Goal: Task Accomplishment & Management: Use online tool/utility

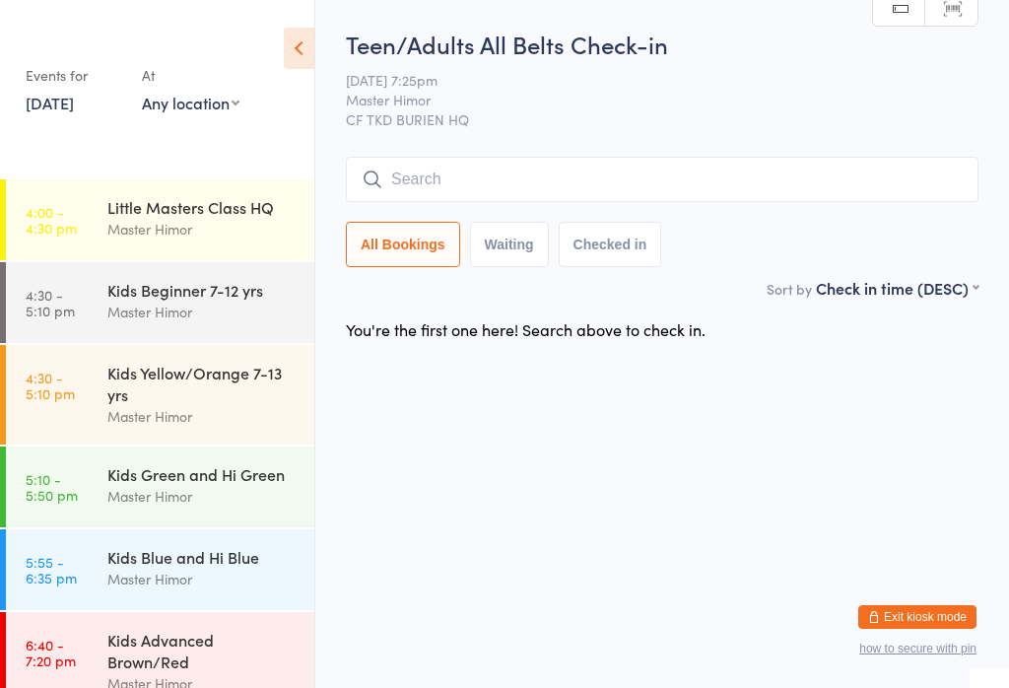
click at [239, 559] on div "Kids Blue and Hi Blue" at bounding box center [202, 557] width 190 height 22
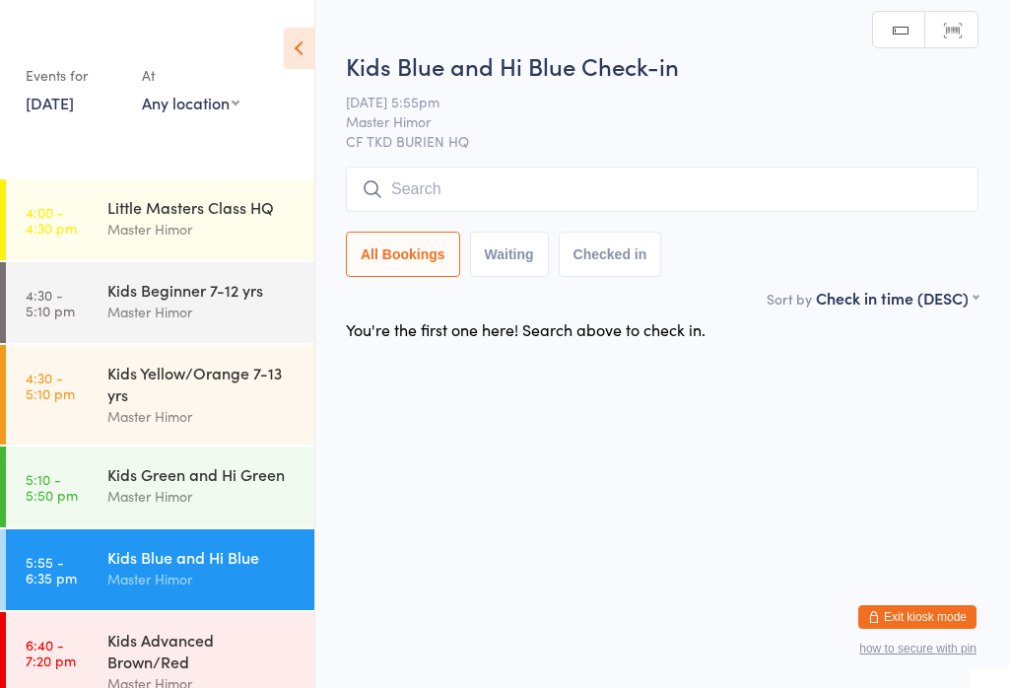
click at [618, 194] on input "search" at bounding box center [662, 189] width 633 height 45
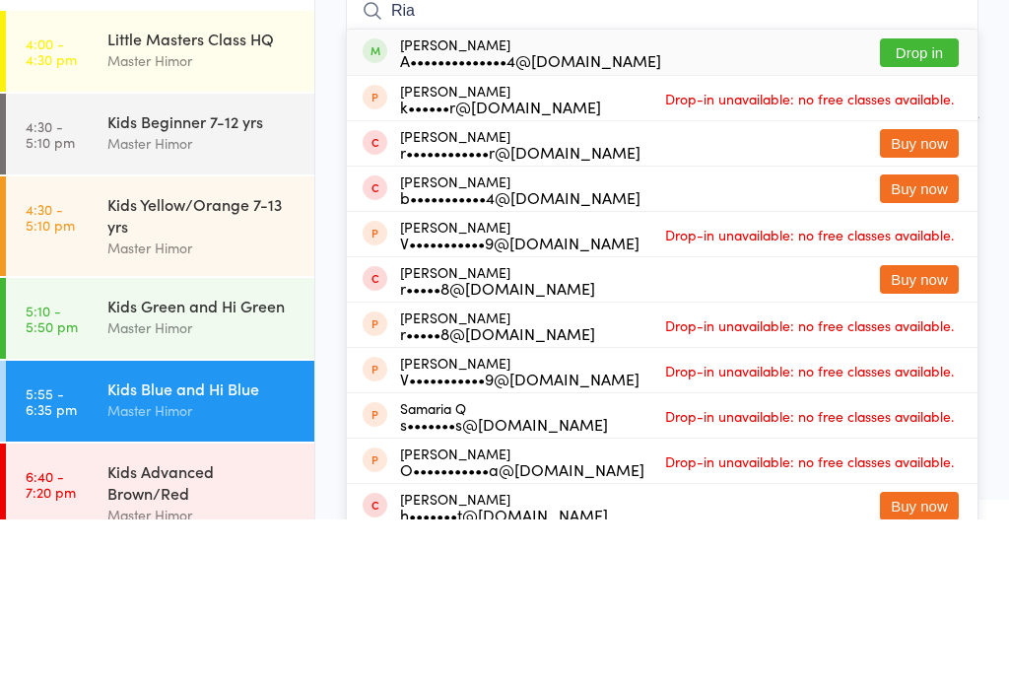
type input "Ria"
click at [918, 207] on button "Drop in" at bounding box center [919, 221] width 79 height 29
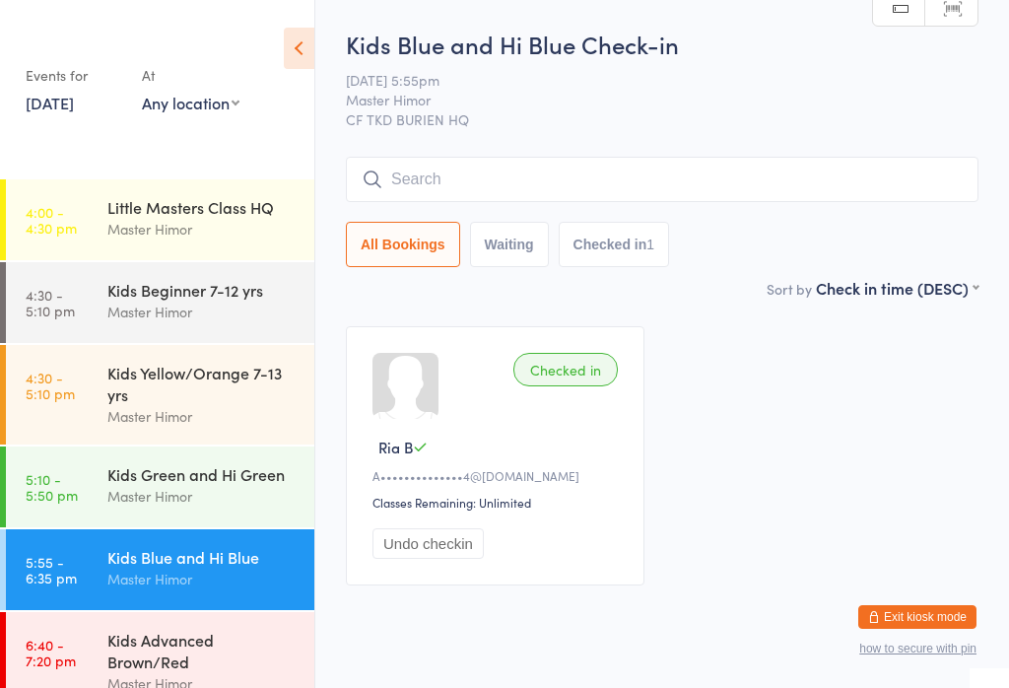
click at [168, 500] on div "Master Himor" at bounding box center [202, 496] width 190 height 23
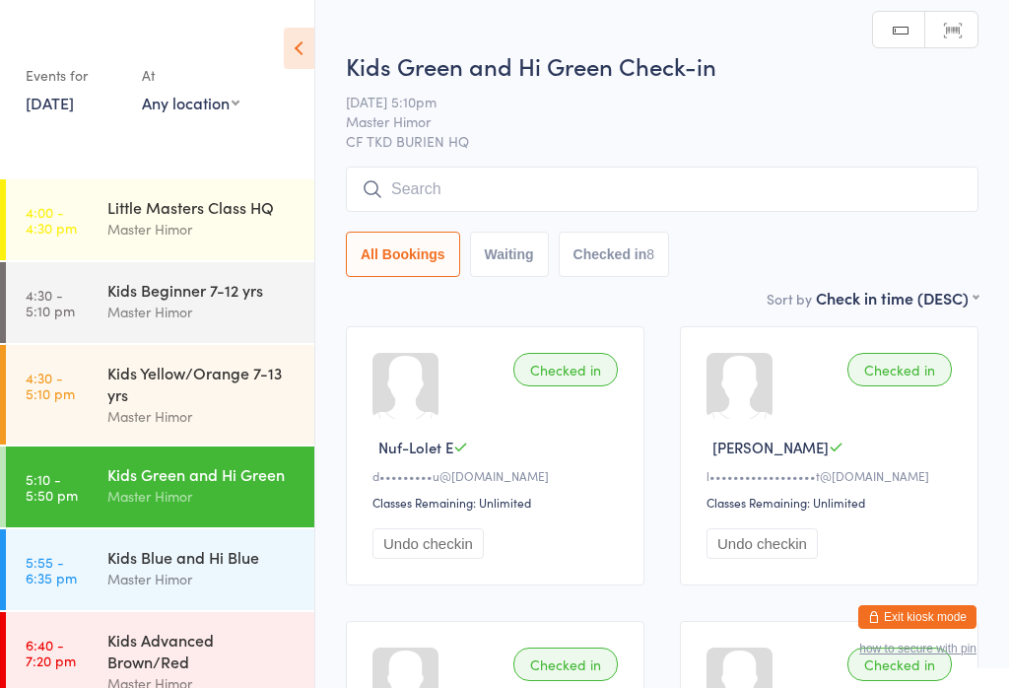
click at [413, 559] on button "Undo checkin" at bounding box center [427, 543] width 111 height 31
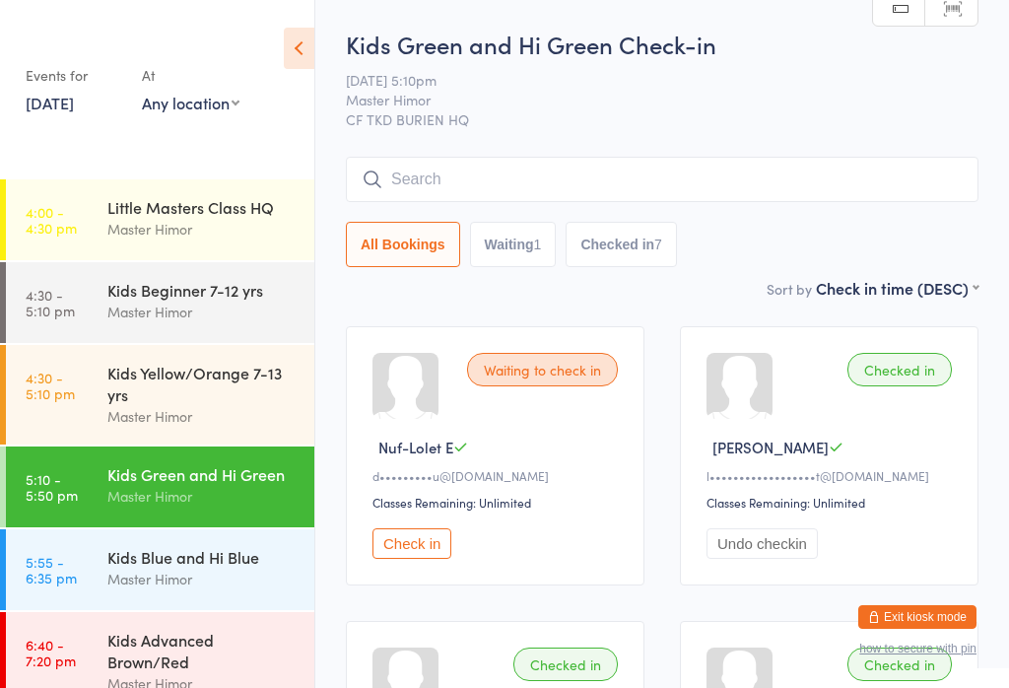
click at [726, 193] on input "search" at bounding box center [662, 179] width 633 height 45
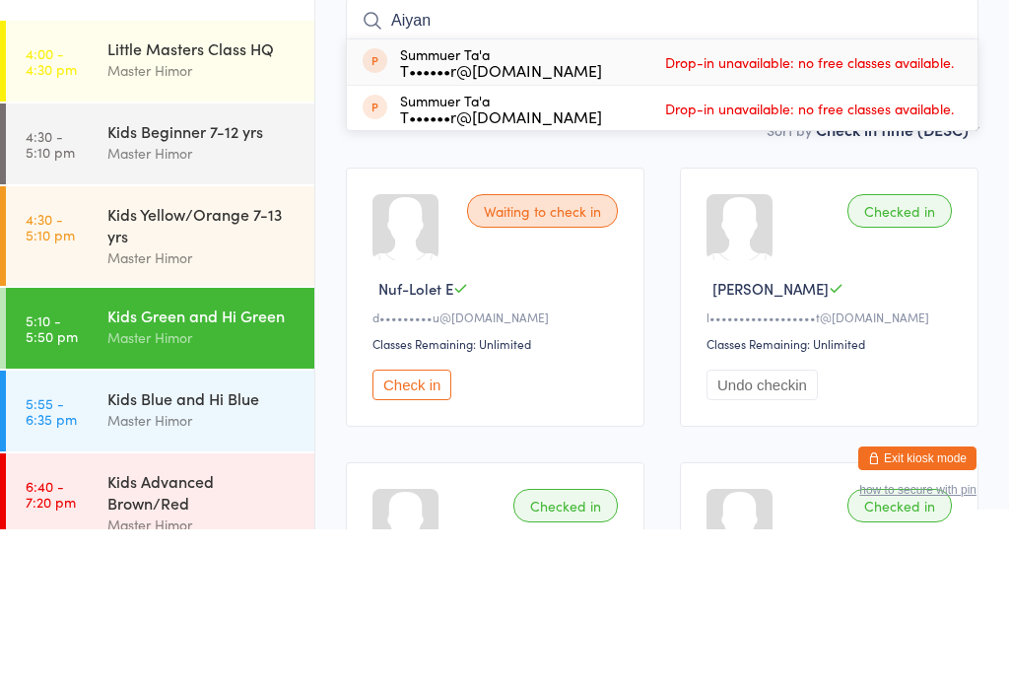
type input "Aiyana"
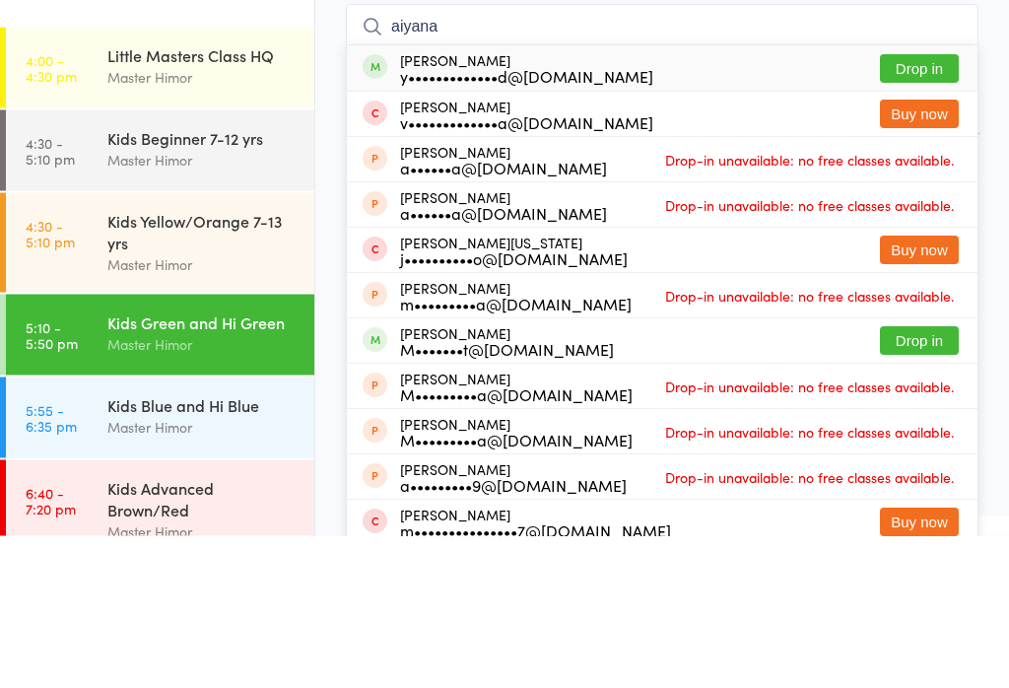
type input "aiyana"
click at [644, 198] on div "[PERSON_NAME] y•••••••••••••d@[DOMAIN_NAME] Drop in" at bounding box center [662, 220] width 631 height 45
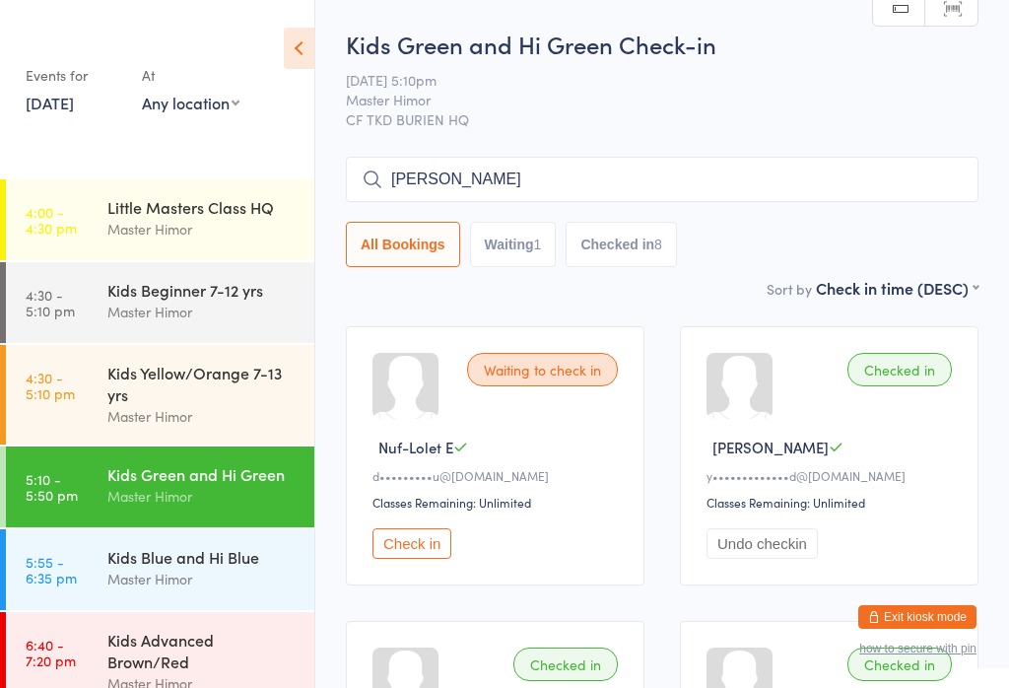
type input "[PERSON_NAME]"
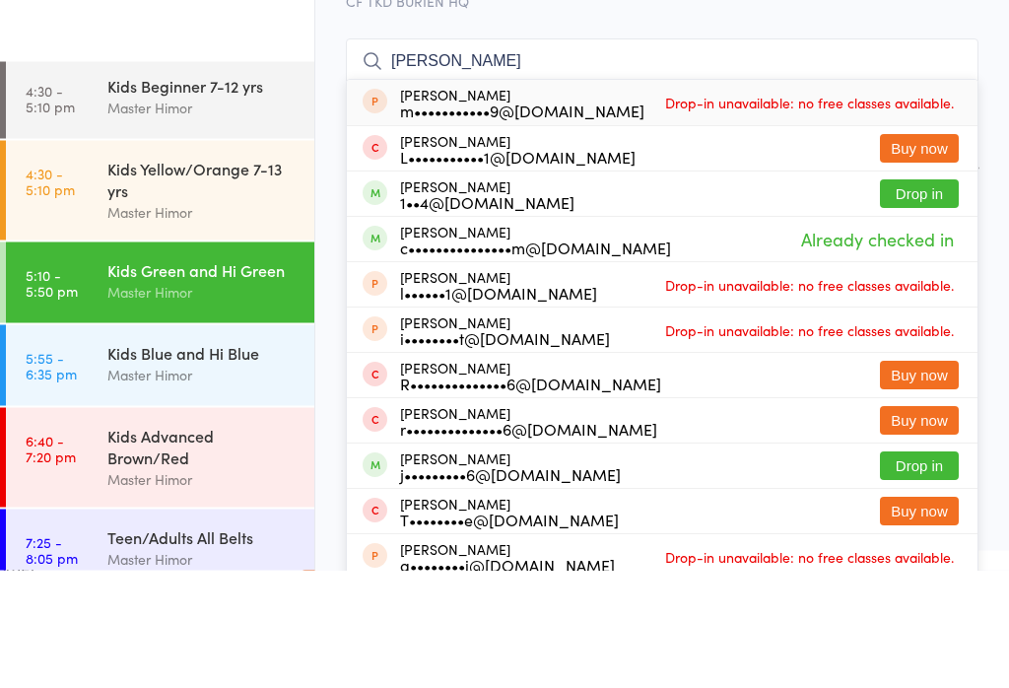
scroll to position [86, 0]
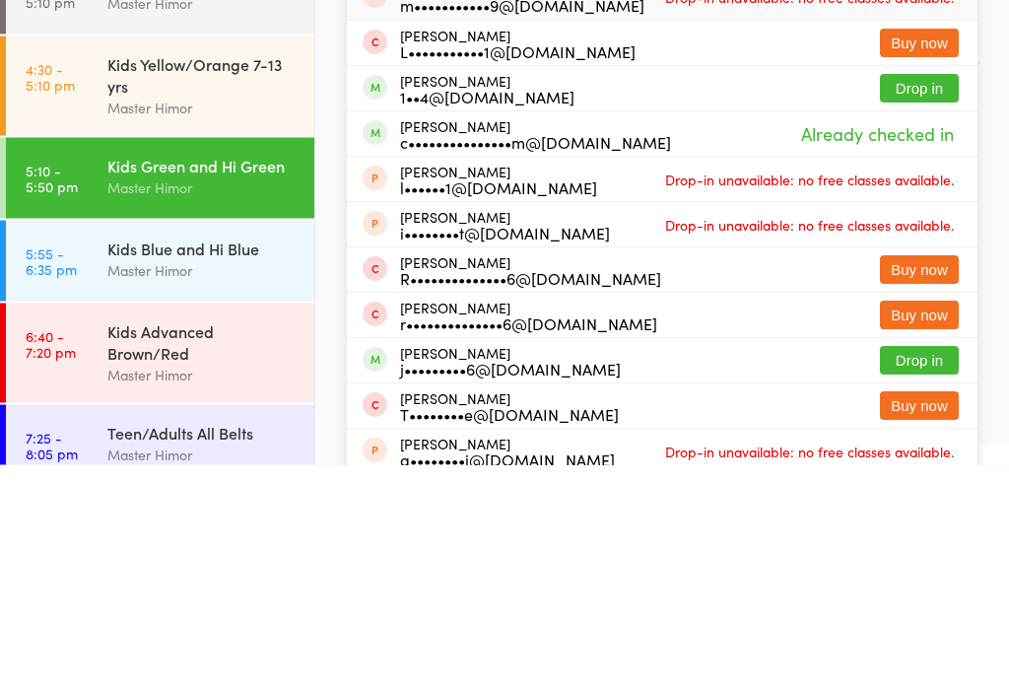
click at [609, 342] on div "[PERSON_NAME] c•••••••••••••••m@[DOMAIN_NAME]" at bounding box center [535, 358] width 271 height 32
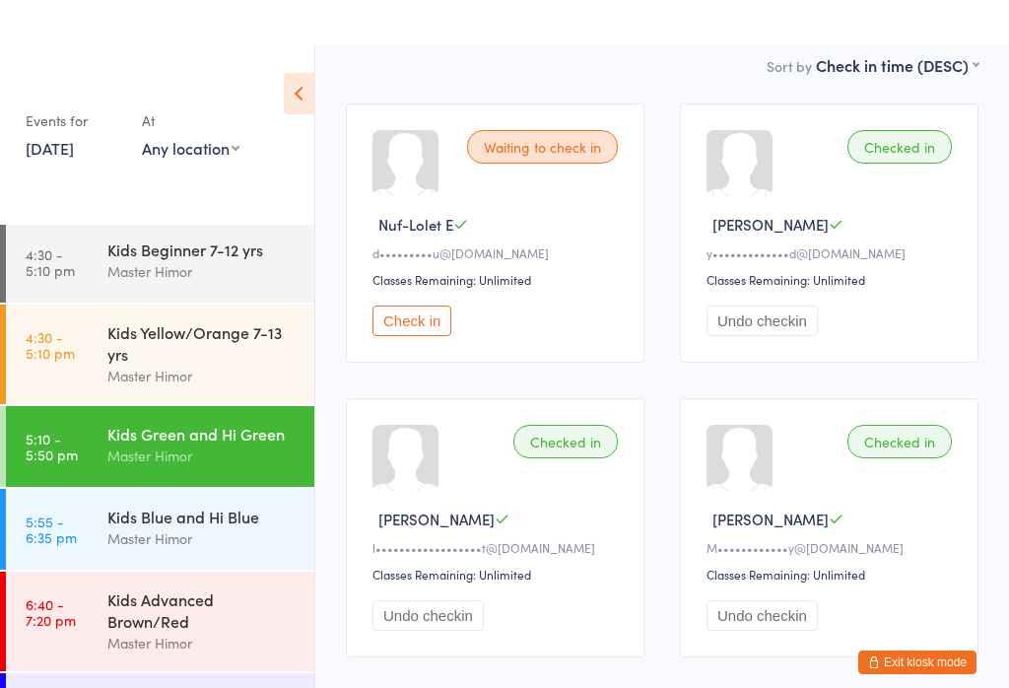
scroll to position [288, 0]
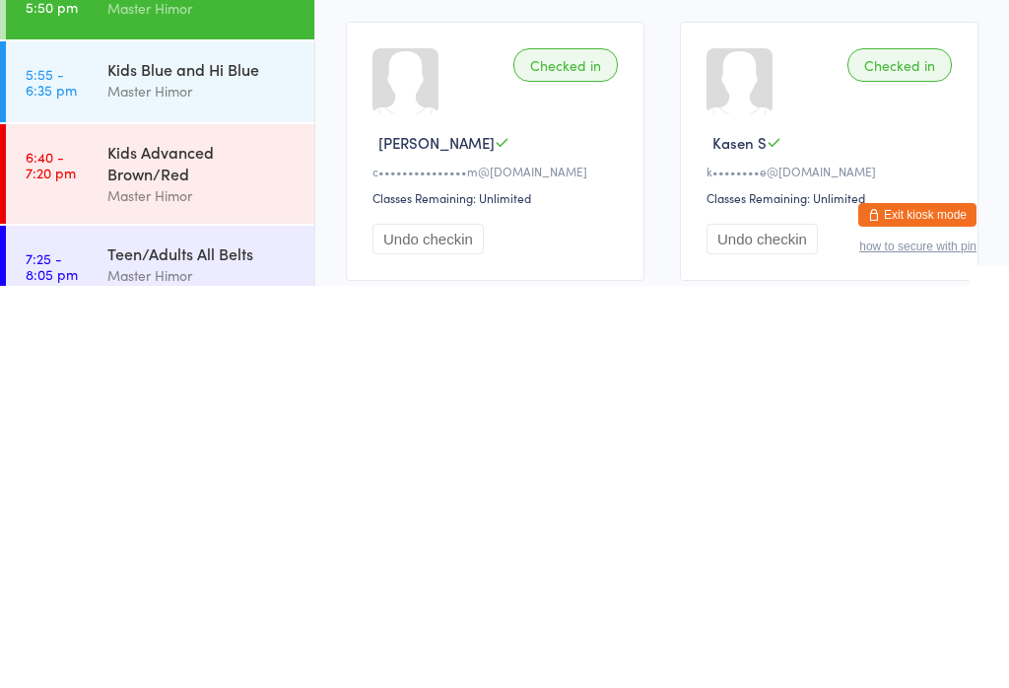
click at [443, 626] on button "Undo checkin" at bounding box center [427, 641] width 111 height 31
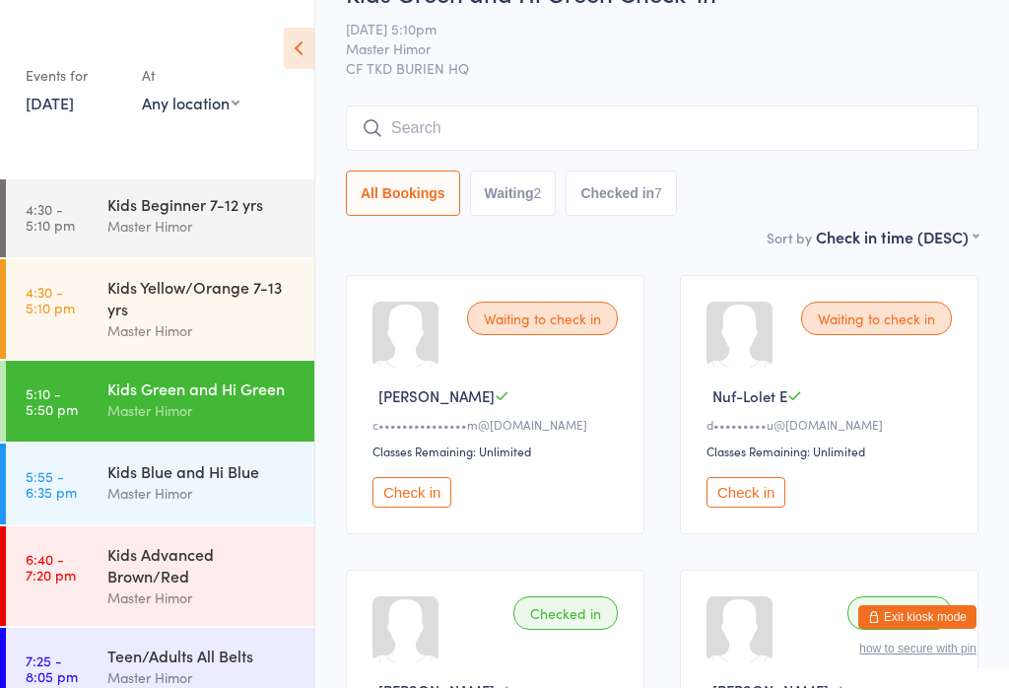
scroll to position [50, 0]
click at [218, 488] on div "Master Himor" at bounding box center [202, 493] width 190 height 23
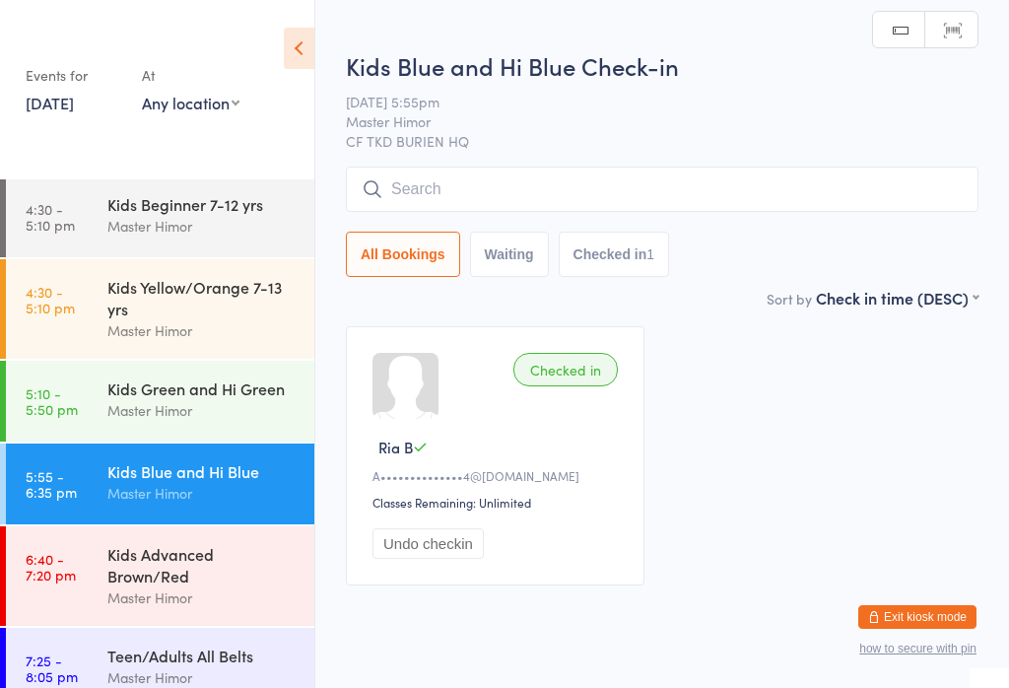
click at [637, 179] on input "search" at bounding box center [662, 189] width 633 height 45
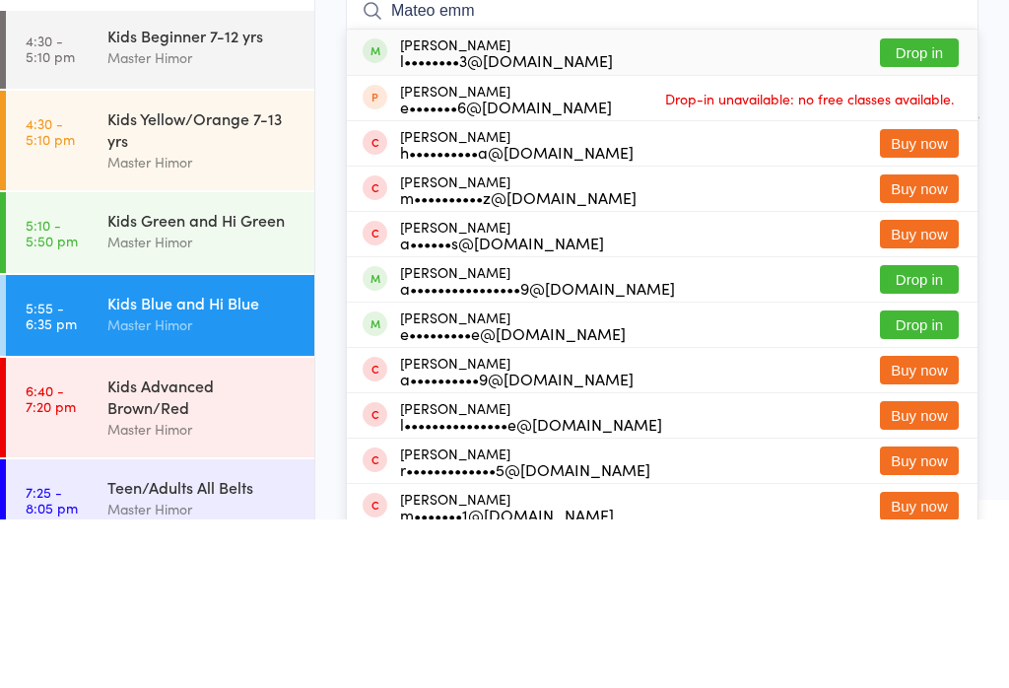
type input "Mateo emm"
click at [930, 207] on button "Drop in" at bounding box center [919, 221] width 79 height 29
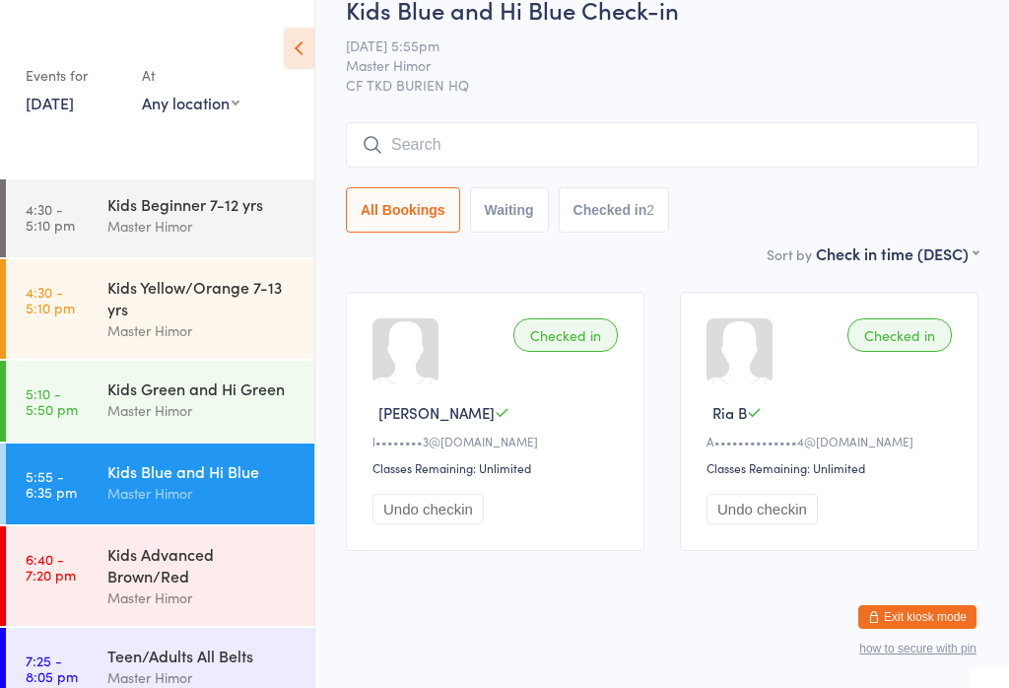
click at [217, 571] on div "Kids Advanced Brown/Red" at bounding box center [202, 564] width 190 height 43
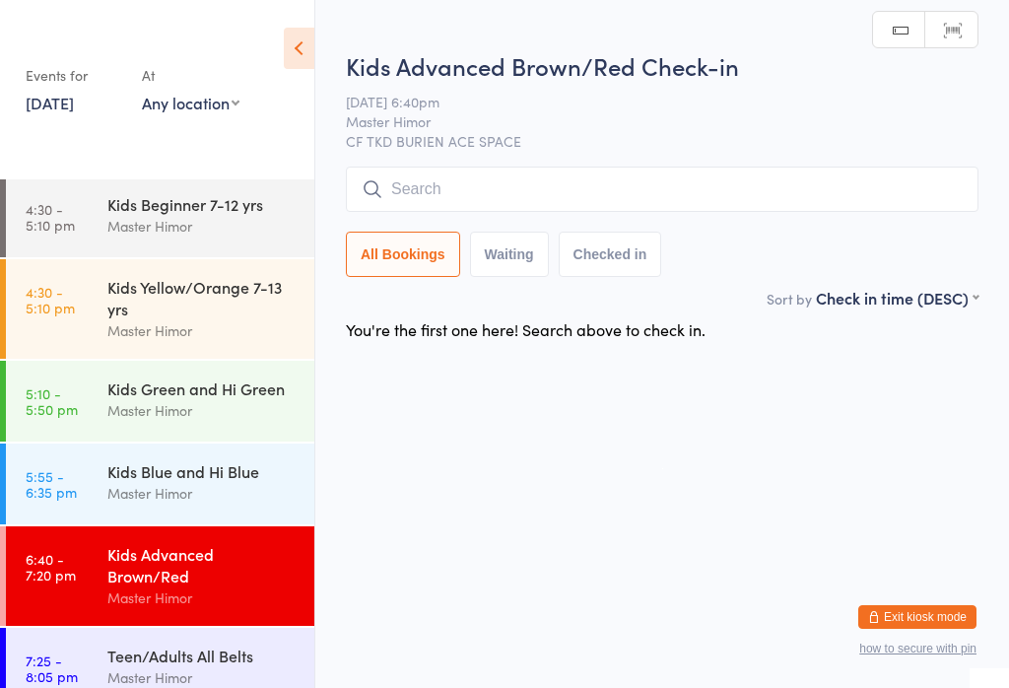
click at [552, 176] on input "search" at bounding box center [662, 189] width 633 height 45
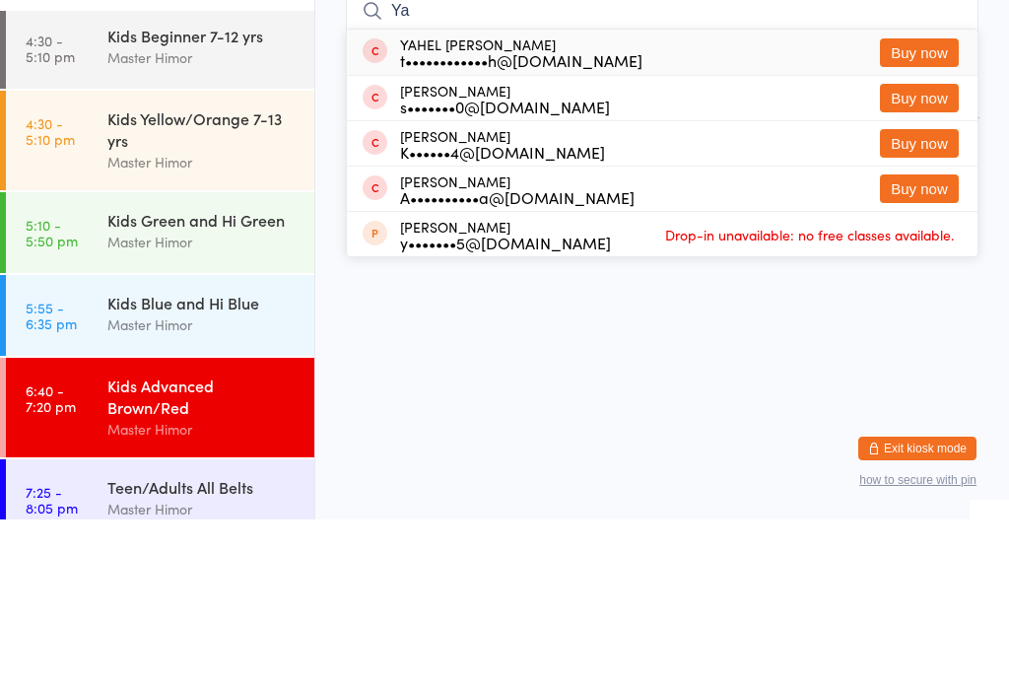
type input "Y"
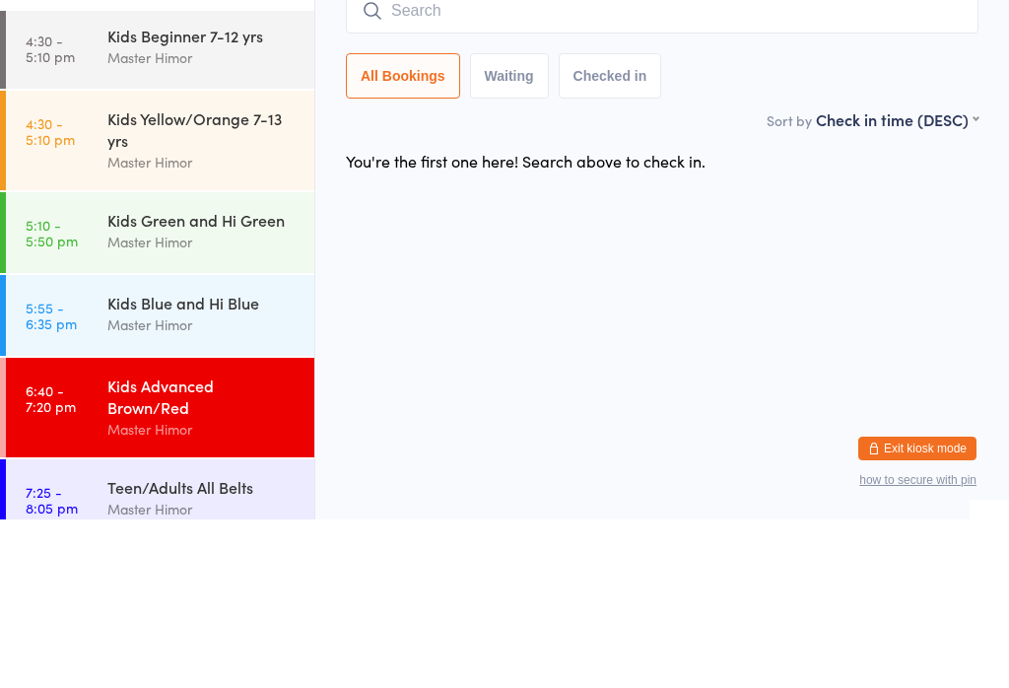
click at [788, 253] on html "You have now entered Kiosk Mode. Members will be able to check themselves in us…" at bounding box center [504, 344] width 1009 height 688
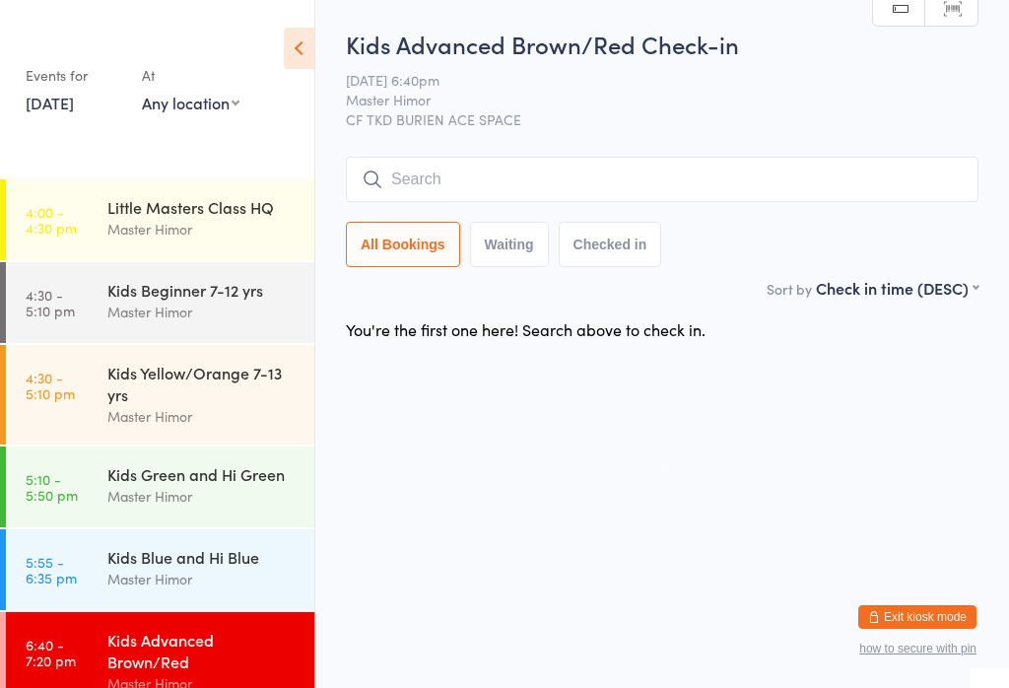
click at [449, 176] on input "search" at bounding box center [662, 179] width 633 height 45
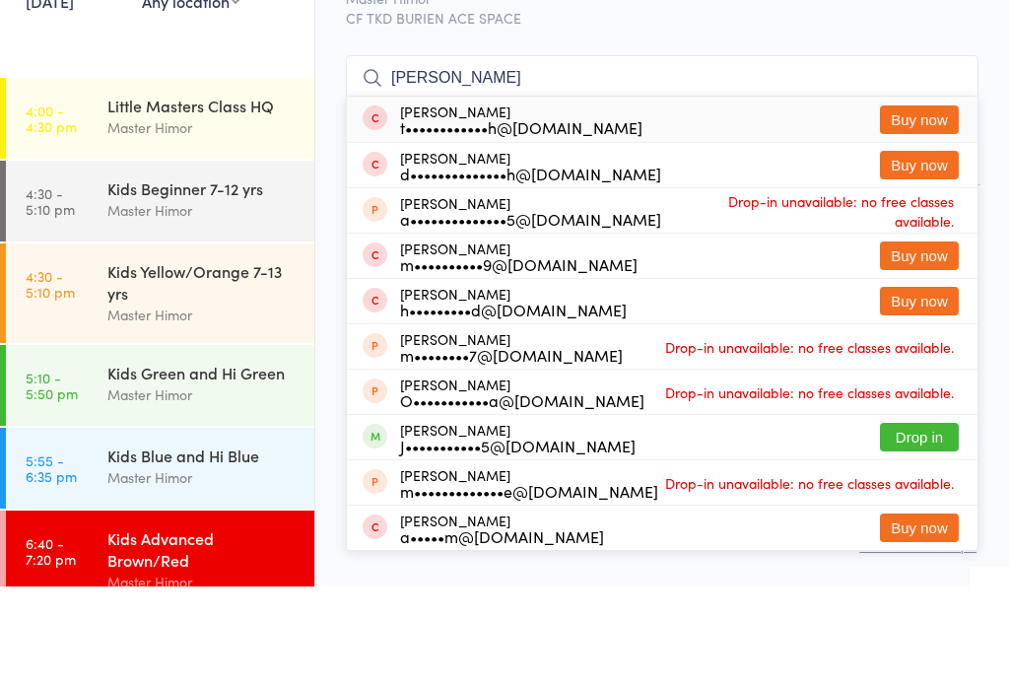
type input "[PERSON_NAME]"
click at [774, 198] on div "[PERSON_NAME] t••••••••••••h@[DOMAIN_NAME] Buy now" at bounding box center [662, 220] width 631 height 45
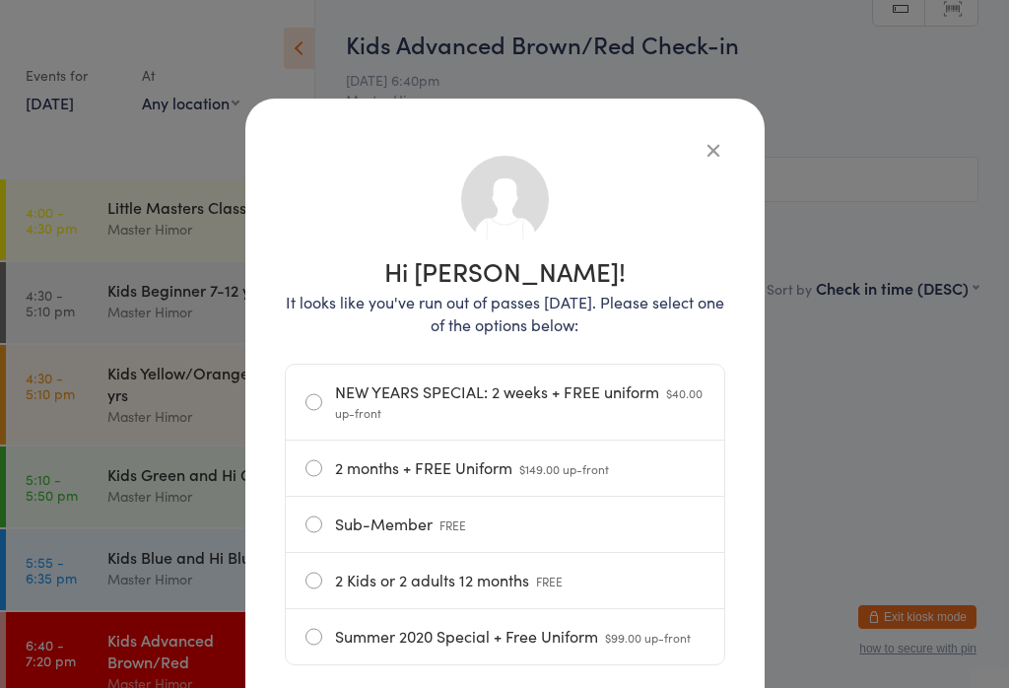
click at [703, 151] on icon "button" at bounding box center [714, 150] width 22 height 22
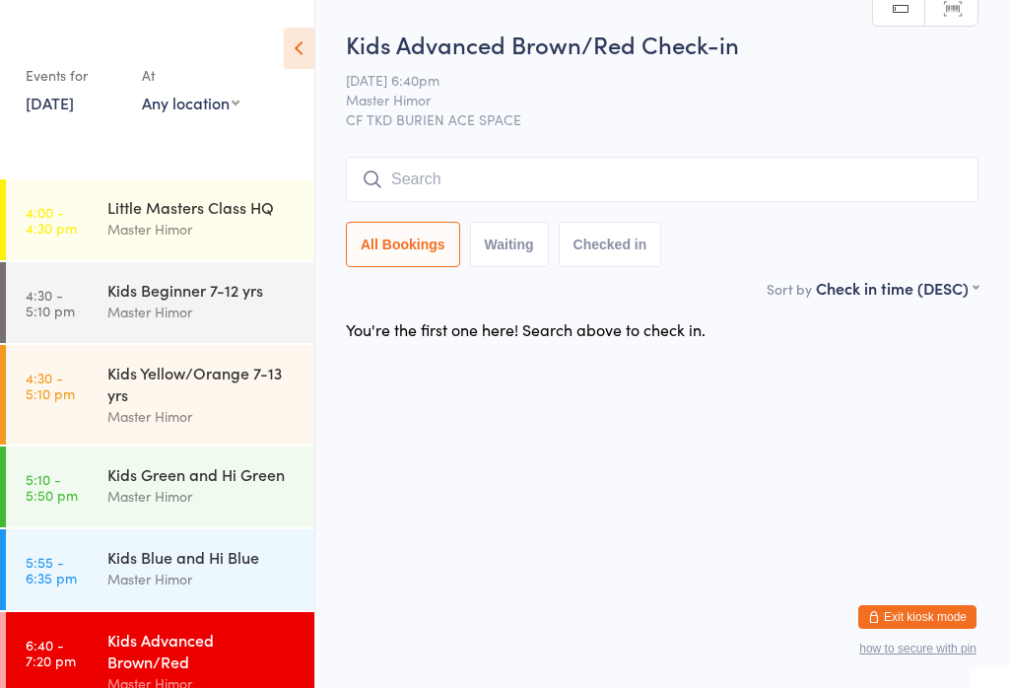
click at [857, 185] on input "search" at bounding box center [662, 179] width 633 height 45
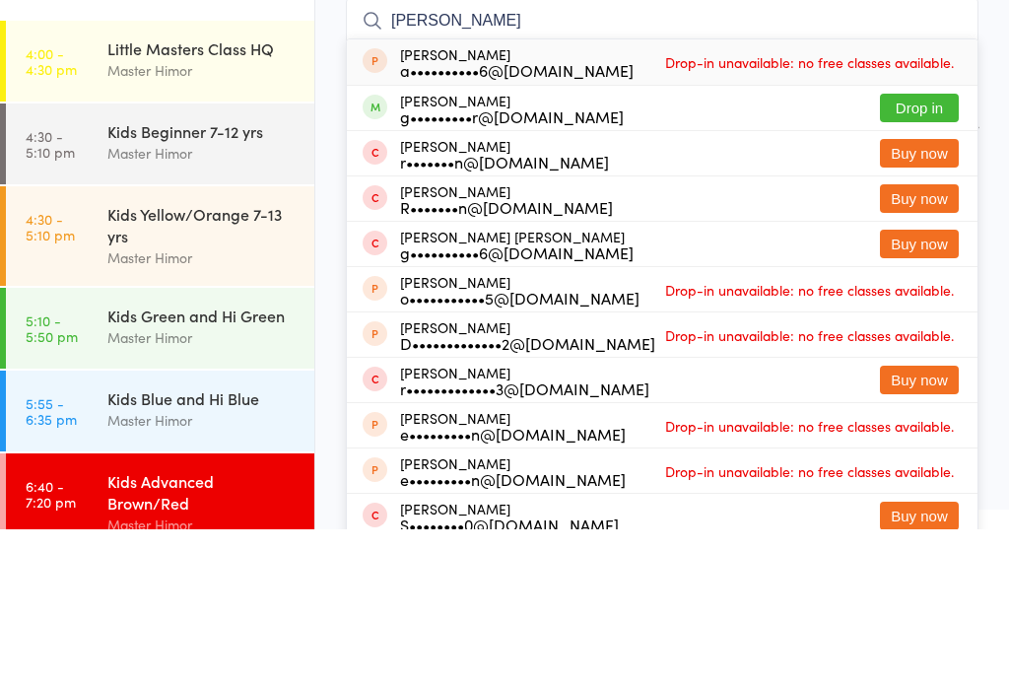
type input "[PERSON_NAME]"
click at [948, 252] on button "Drop in" at bounding box center [919, 266] width 79 height 29
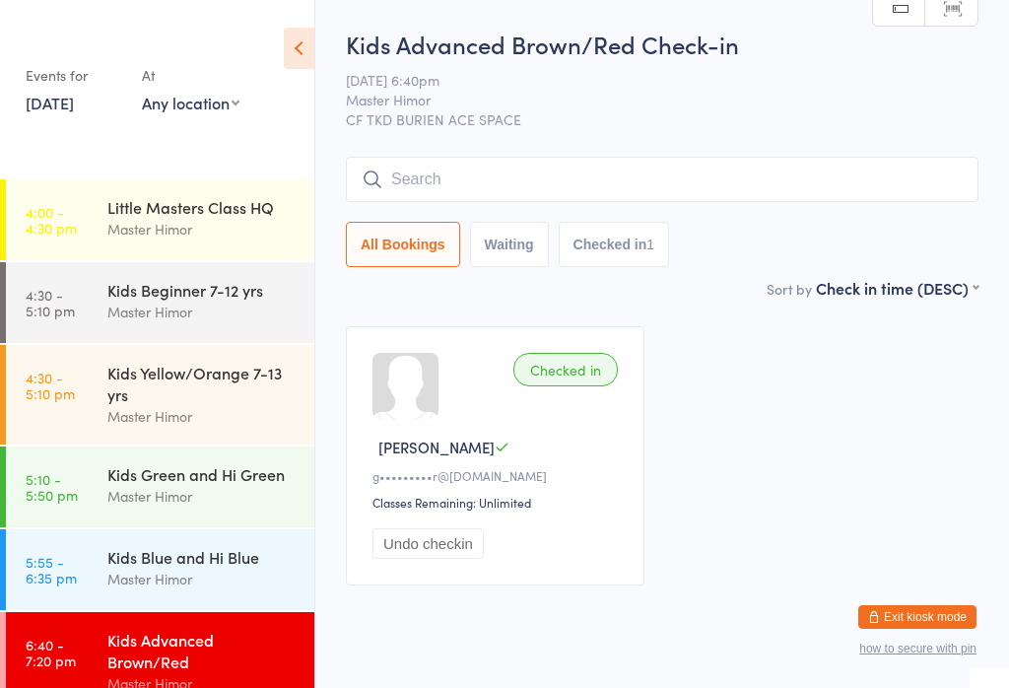
click at [228, 575] on div "Master Himor" at bounding box center [202, 579] width 190 height 23
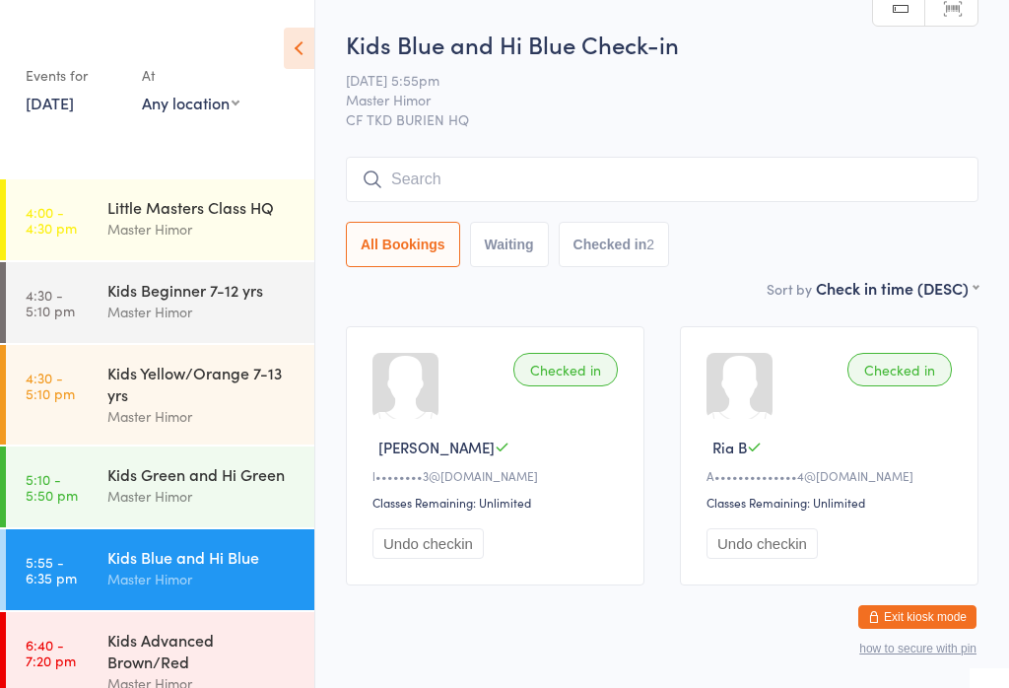
click at [94, 631] on link "6:40 - 7:20 pm Kids Advanced Brown/Red Master Himor" at bounding box center [160, 662] width 308 height 100
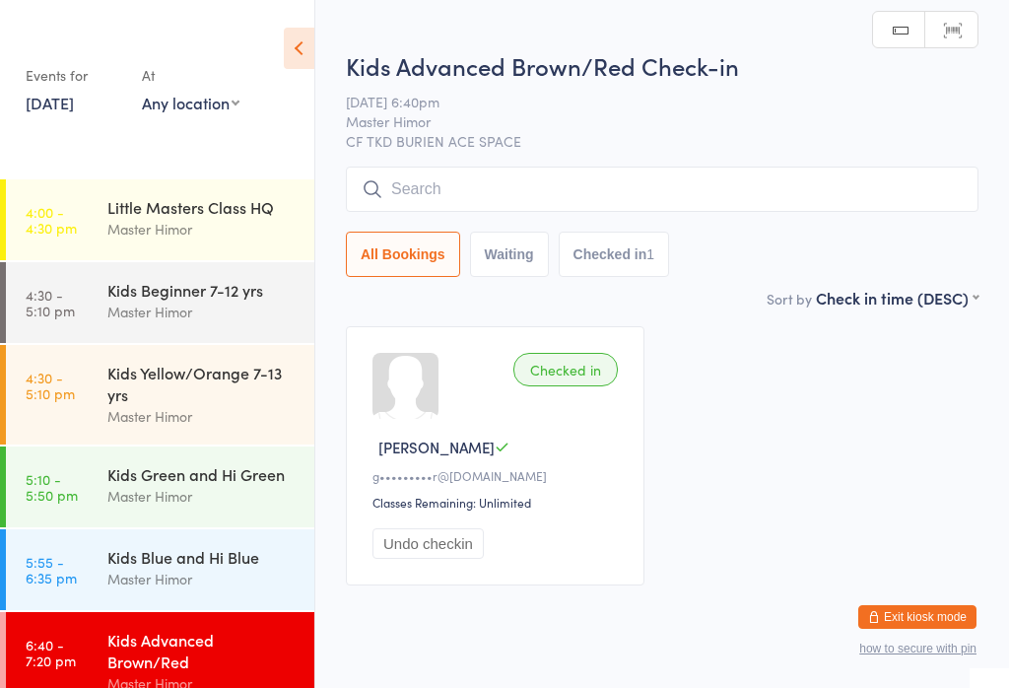
click at [578, 197] on input "search" at bounding box center [662, 189] width 633 height 45
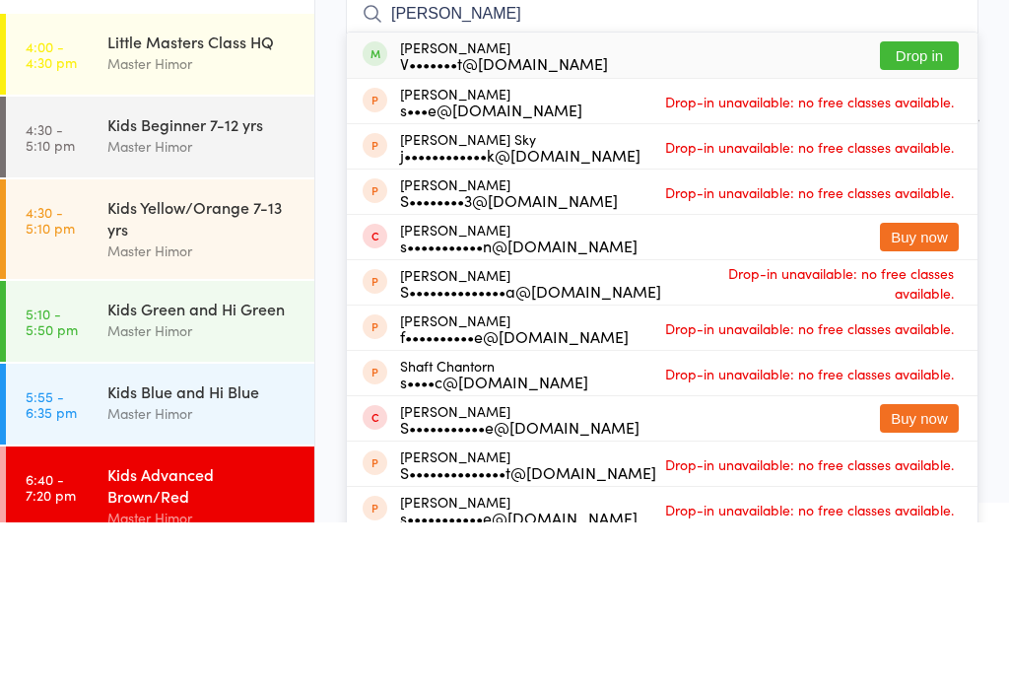
type input "[PERSON_NAME]"
click at [924, 207] on button "Drop in" at bounding box center [919, 221] width 79 height 29
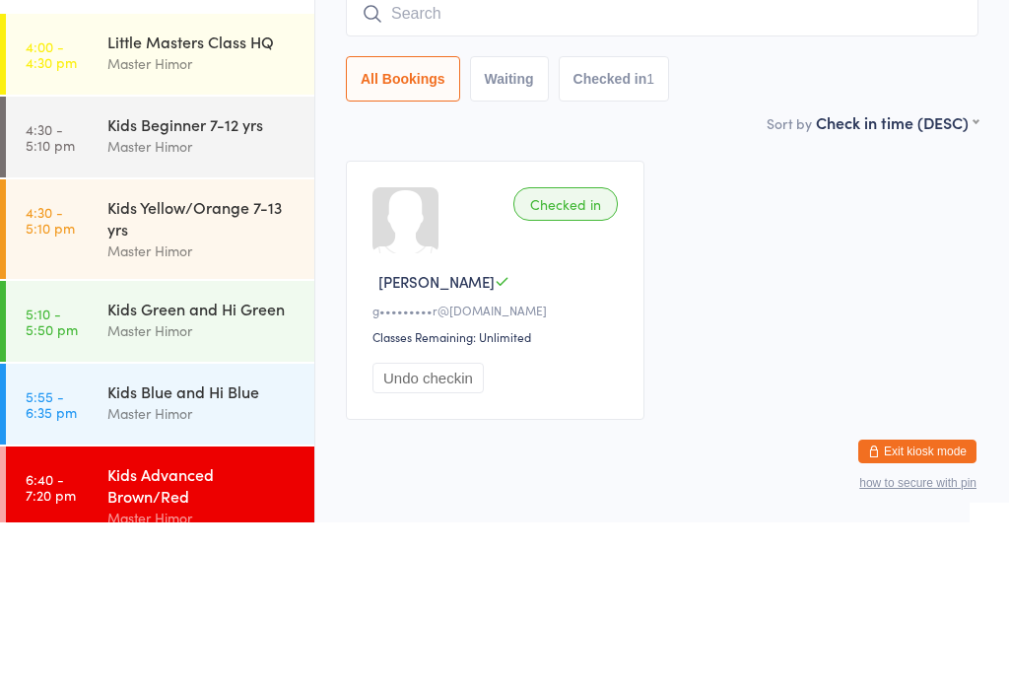
scroll to position [54, 0]
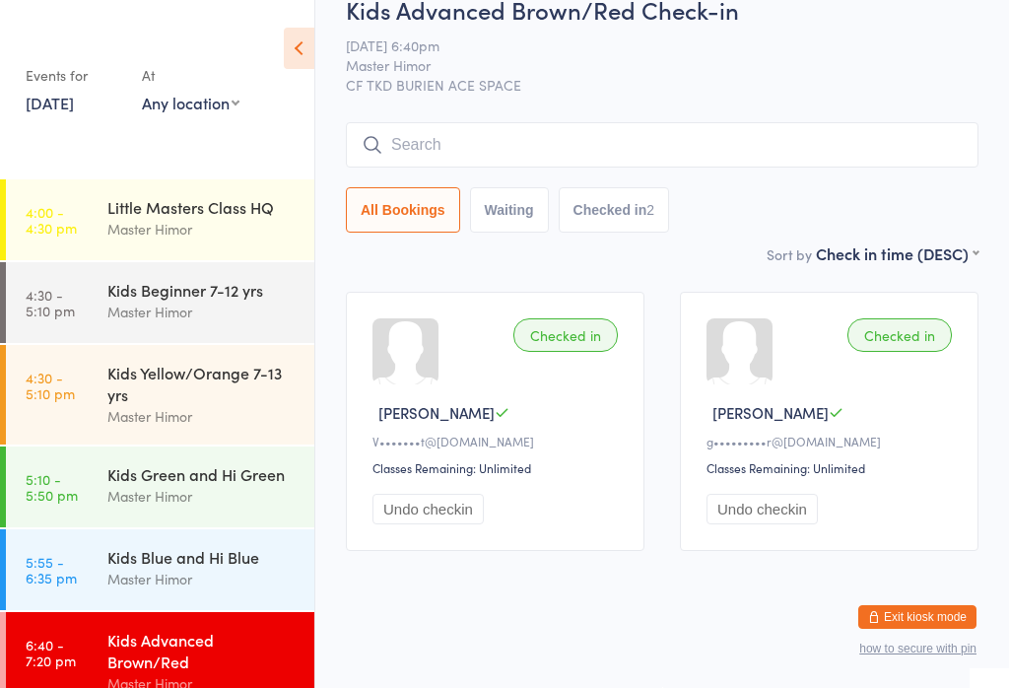
click at [707, 122] on input "search" at bounding box center [662, 144] width 633 height 45
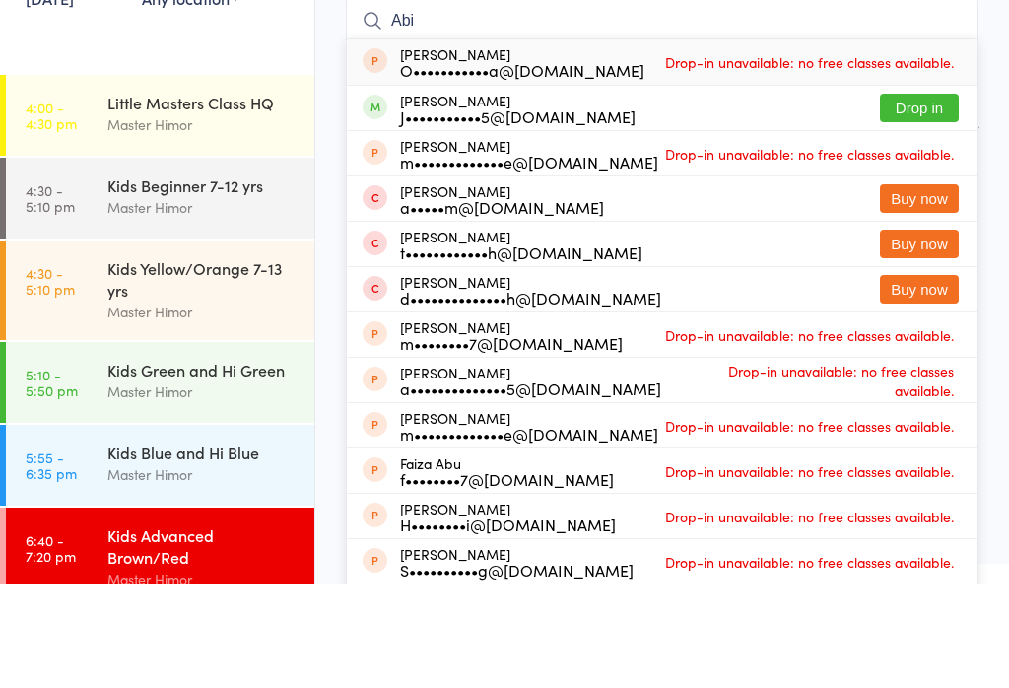
type input "Abi"
click at [928, 198] on button "Drop in" at bounding box center [919, 212] width 79 height 29
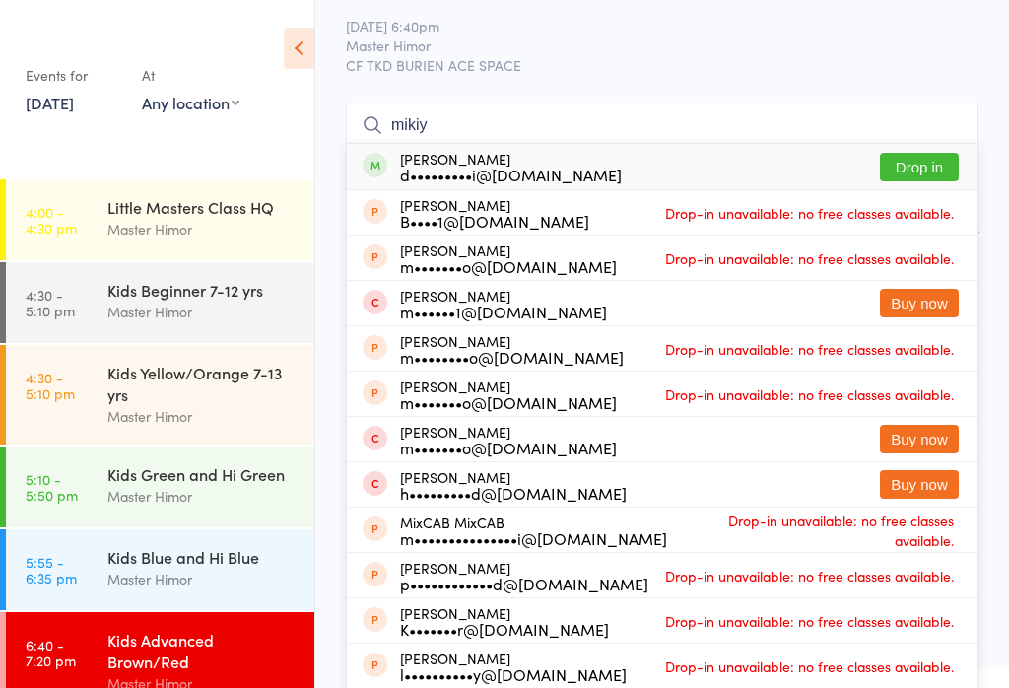
type input "mikiy"
click at [922, 166] on button "Drop in" at bounding box center [919, 167] width 79 height 29
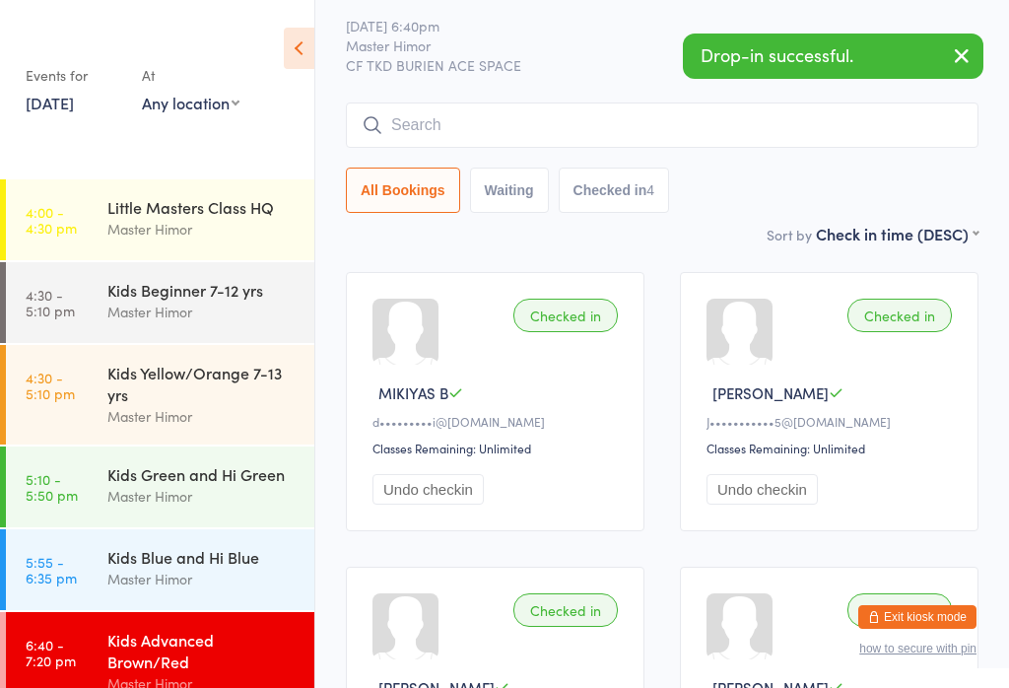
click at [497, 132] on input "search" at bounding box center [662, 124] width 633 height 45
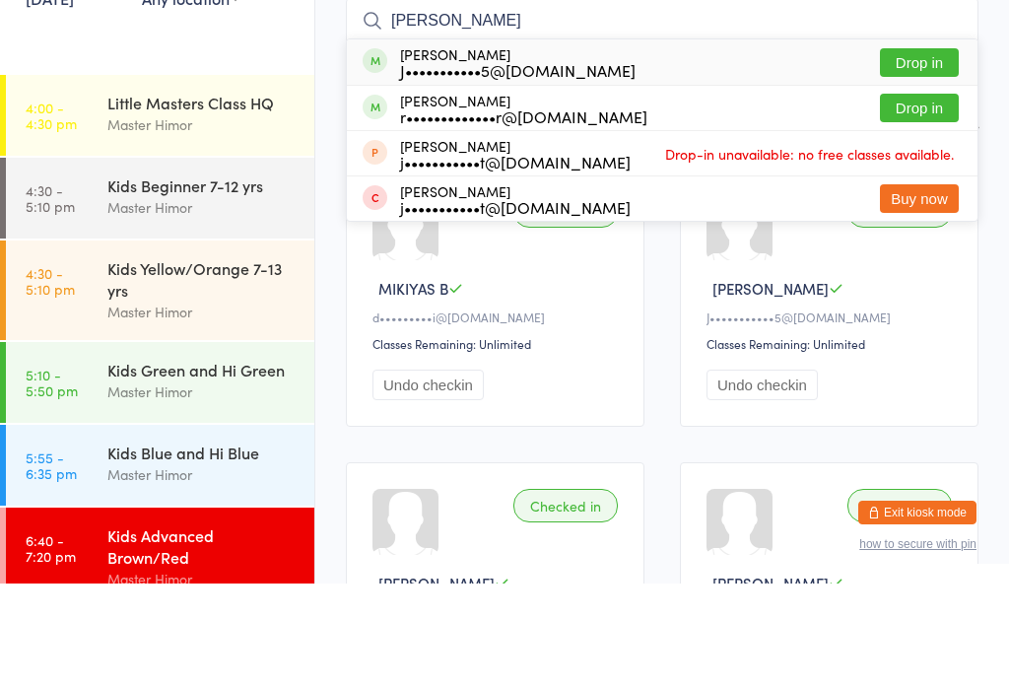
type input "[PERSON_NAME]"
click at [912, 153] on button "Drop in" at bounding box center [919, 167] width 79 height 29
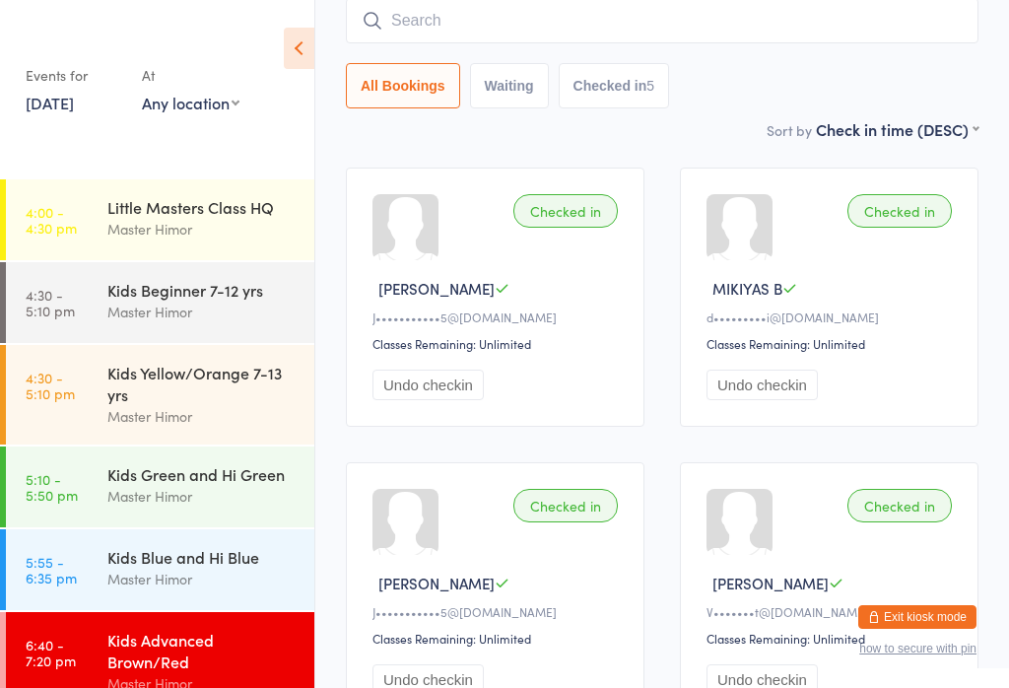
click at [796, 34] on input "search" at bounding box center [662, 20] width 633 height 45
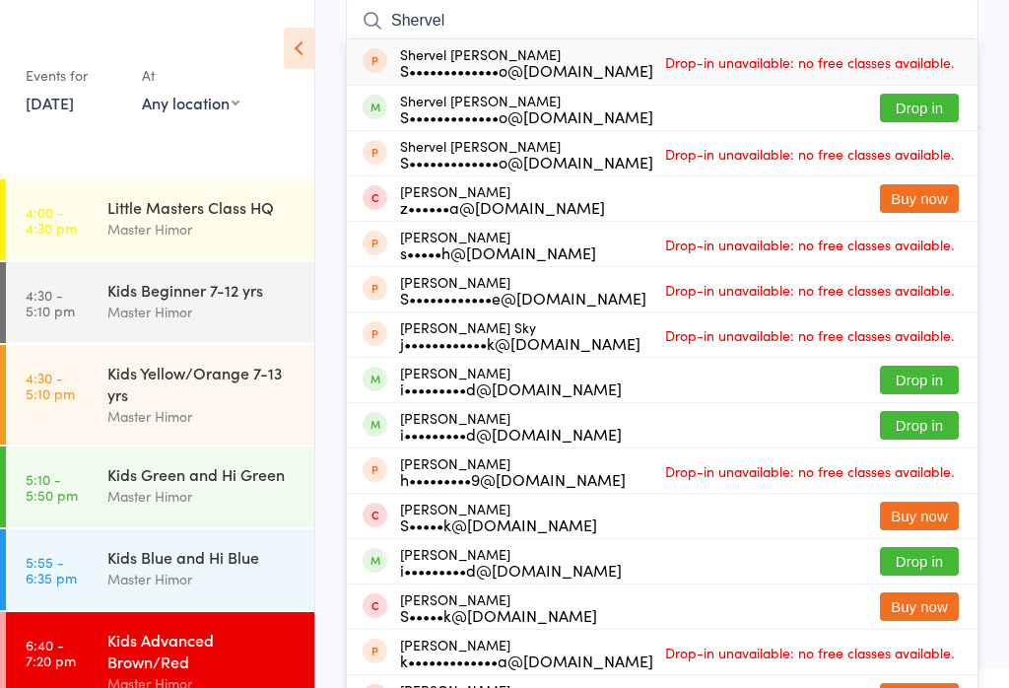
type input "Shervel"
click at [926, 108] on button "Drop in" at bounding box center [919, 108] width 79 height 29
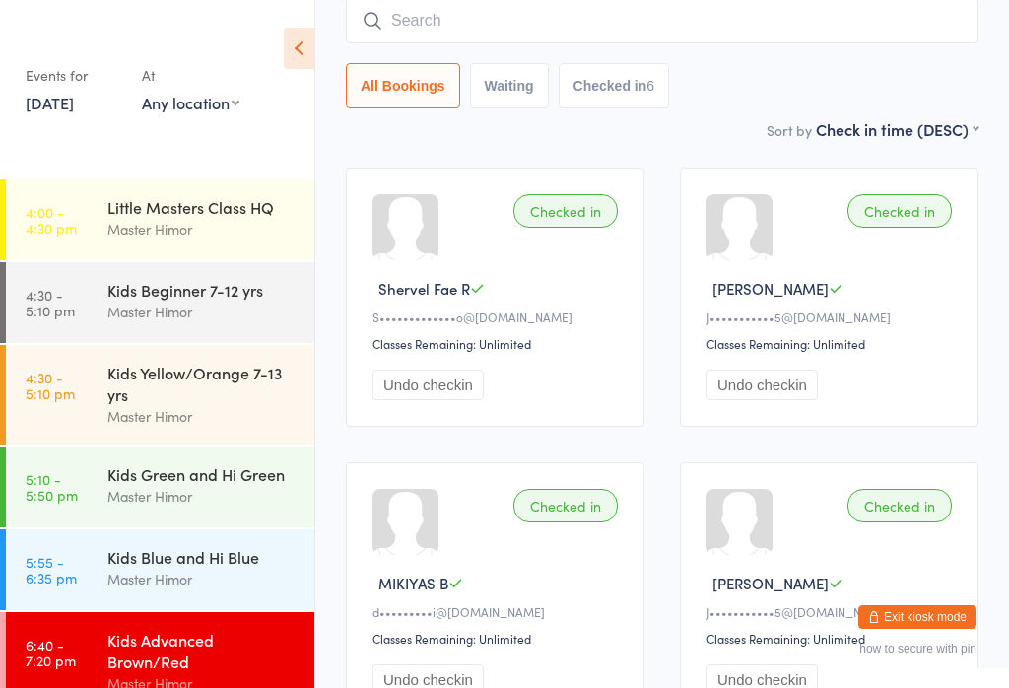
click at [617, 41] on input "search" at bounding box center [662, 20] width 633 height 45
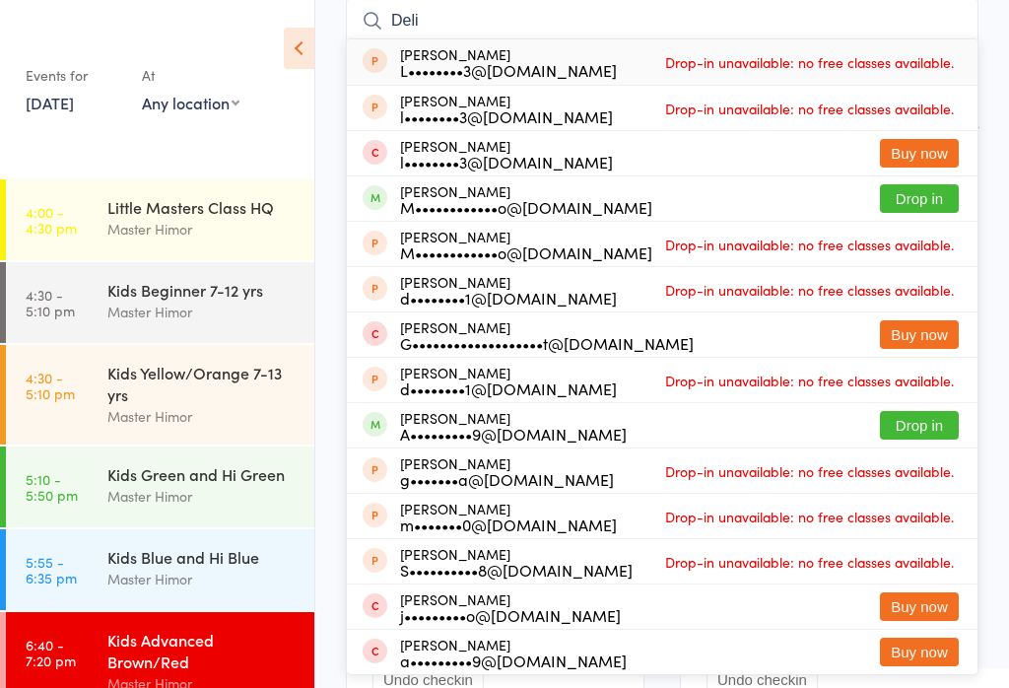
type input "Deli"
click at [927, 193] on button "Drop in" at bounding box center [919, 198] width 79 height 29
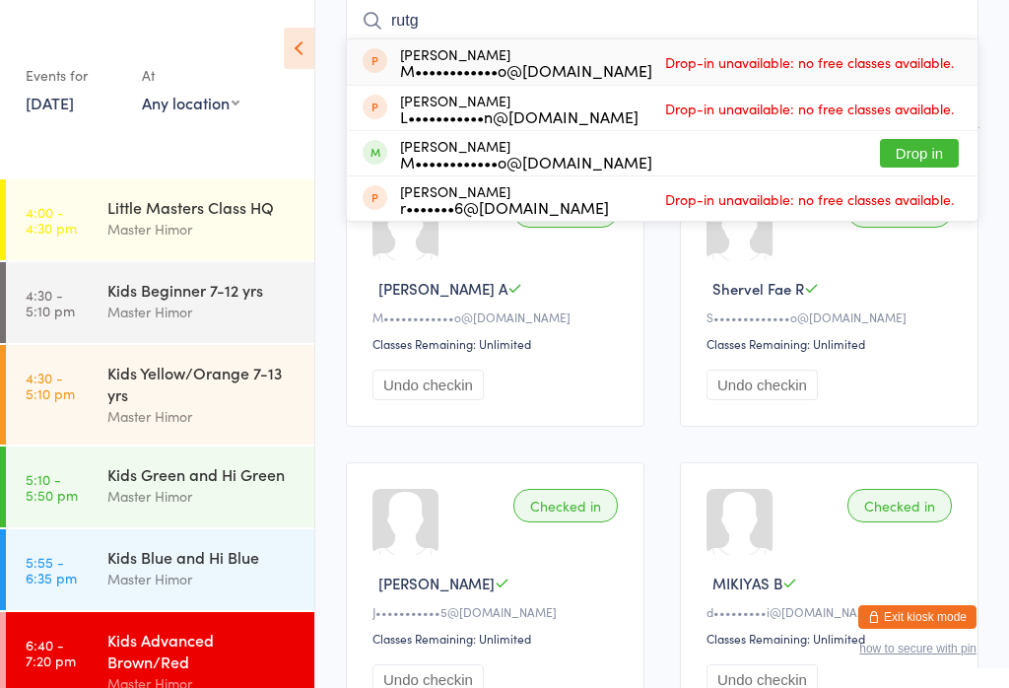
type input "rutg"
click at [920, 151] on button "Drop in" at bounding box center [919, 153] width 79 height 29
